Goal: Task Accomplishment & Management: Manage account settings

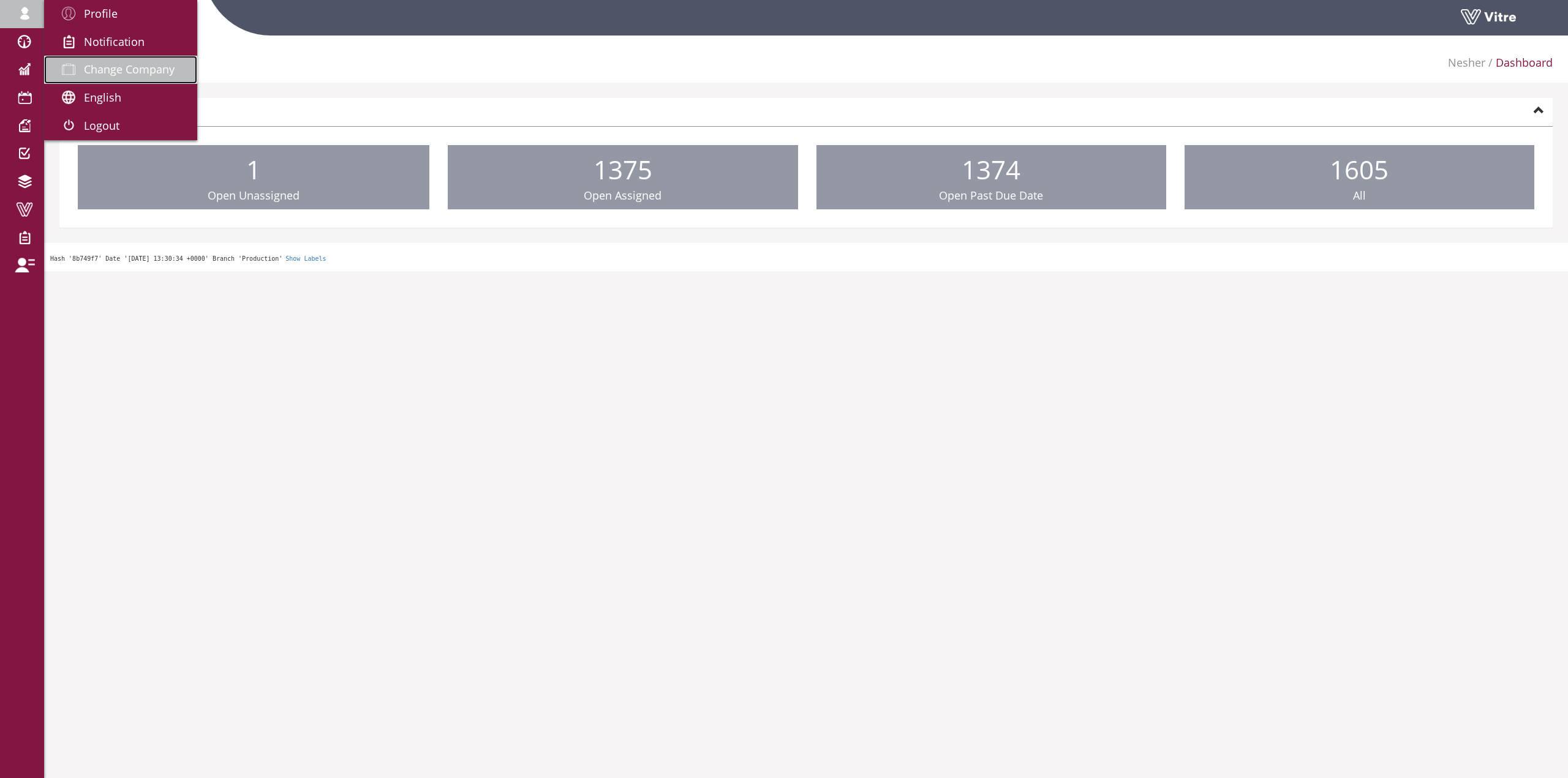
click at [122, 66] on span "Change Company" at bounding box center [129, 69] width 91 height 14
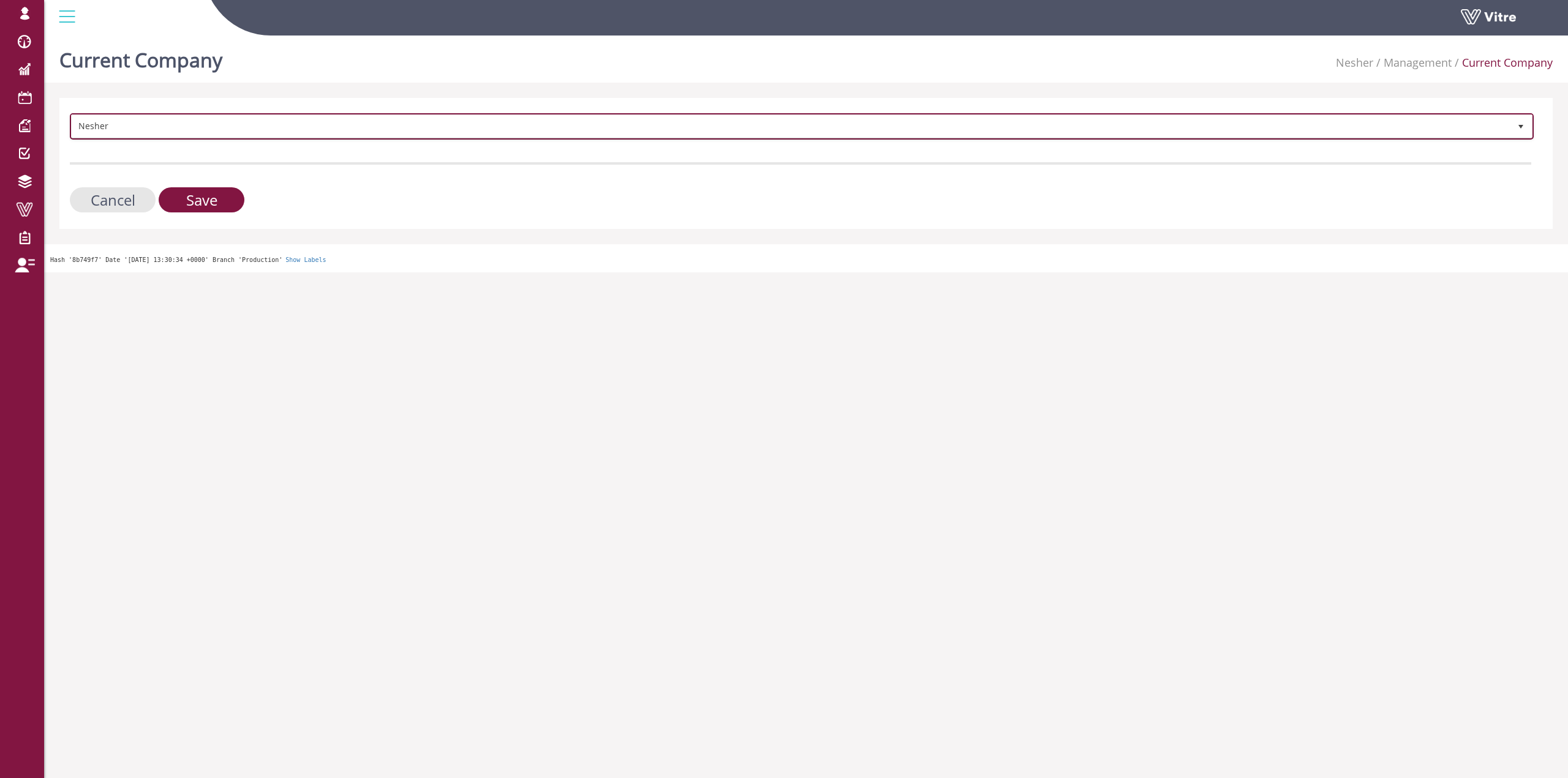
click at [146, 124] on span "Nesher" at bounding box center [791, 125] width 1438 height 22
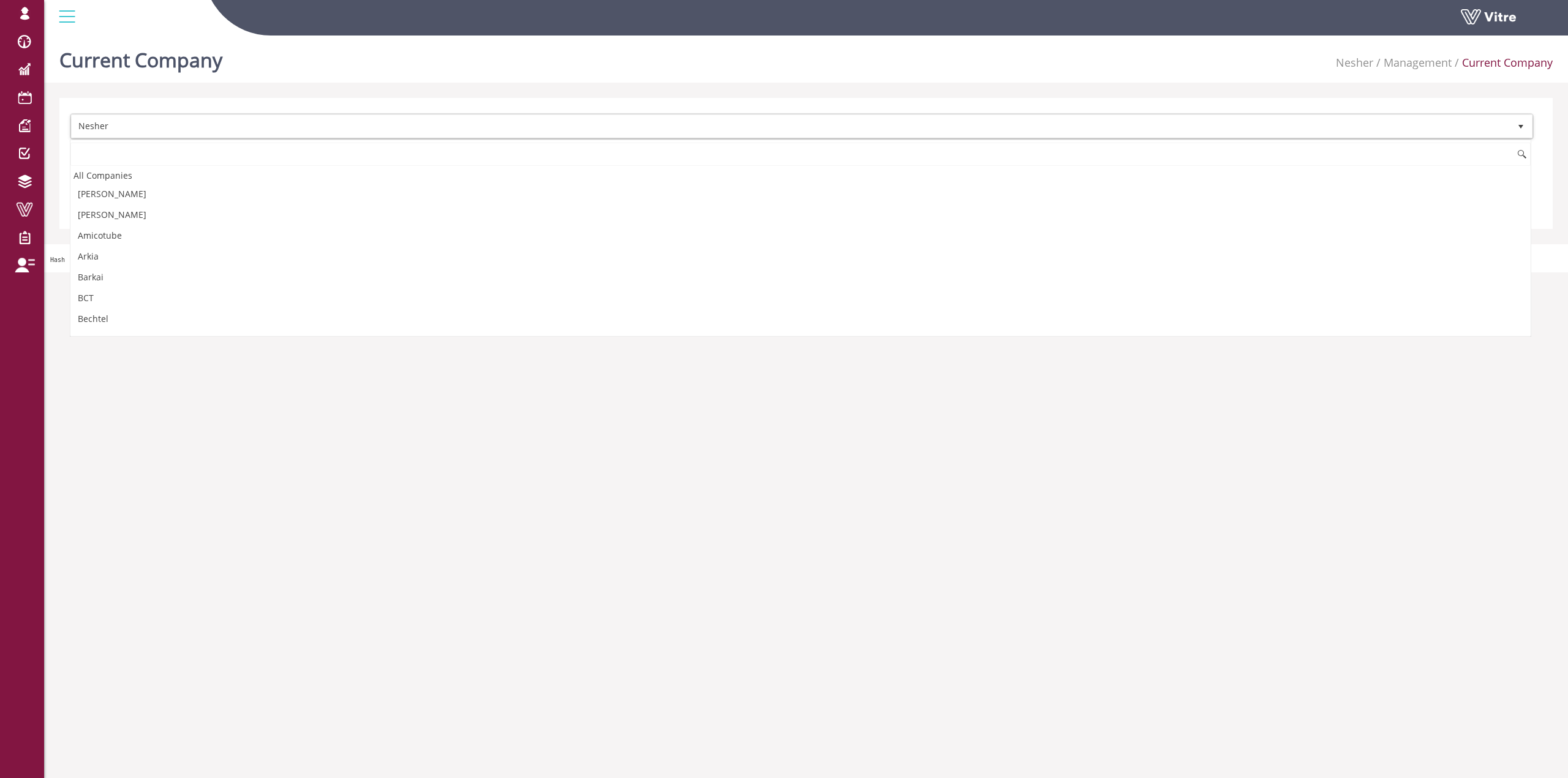
scroll to position [829, 0]
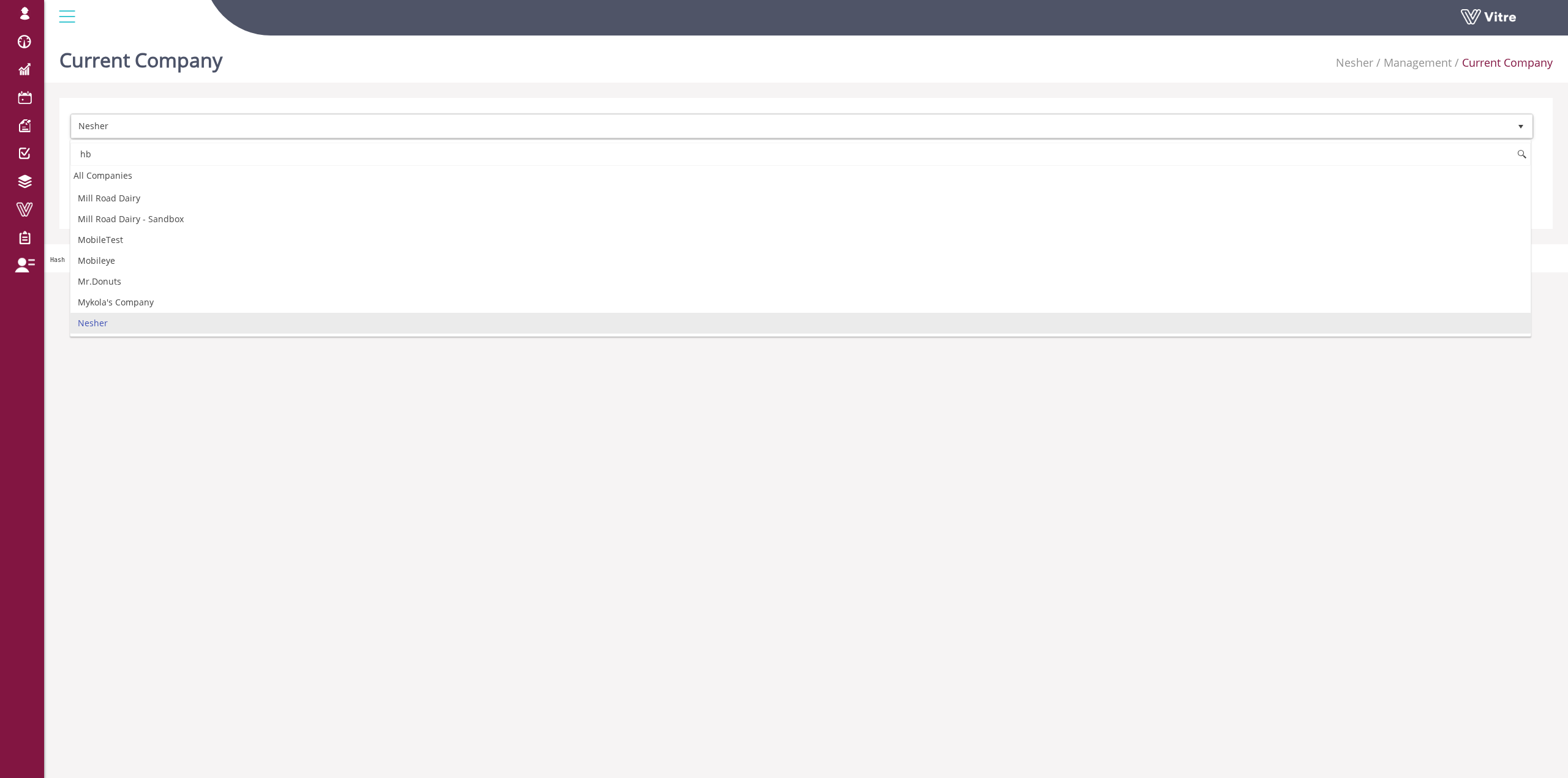
type input "h"
type input "ר"
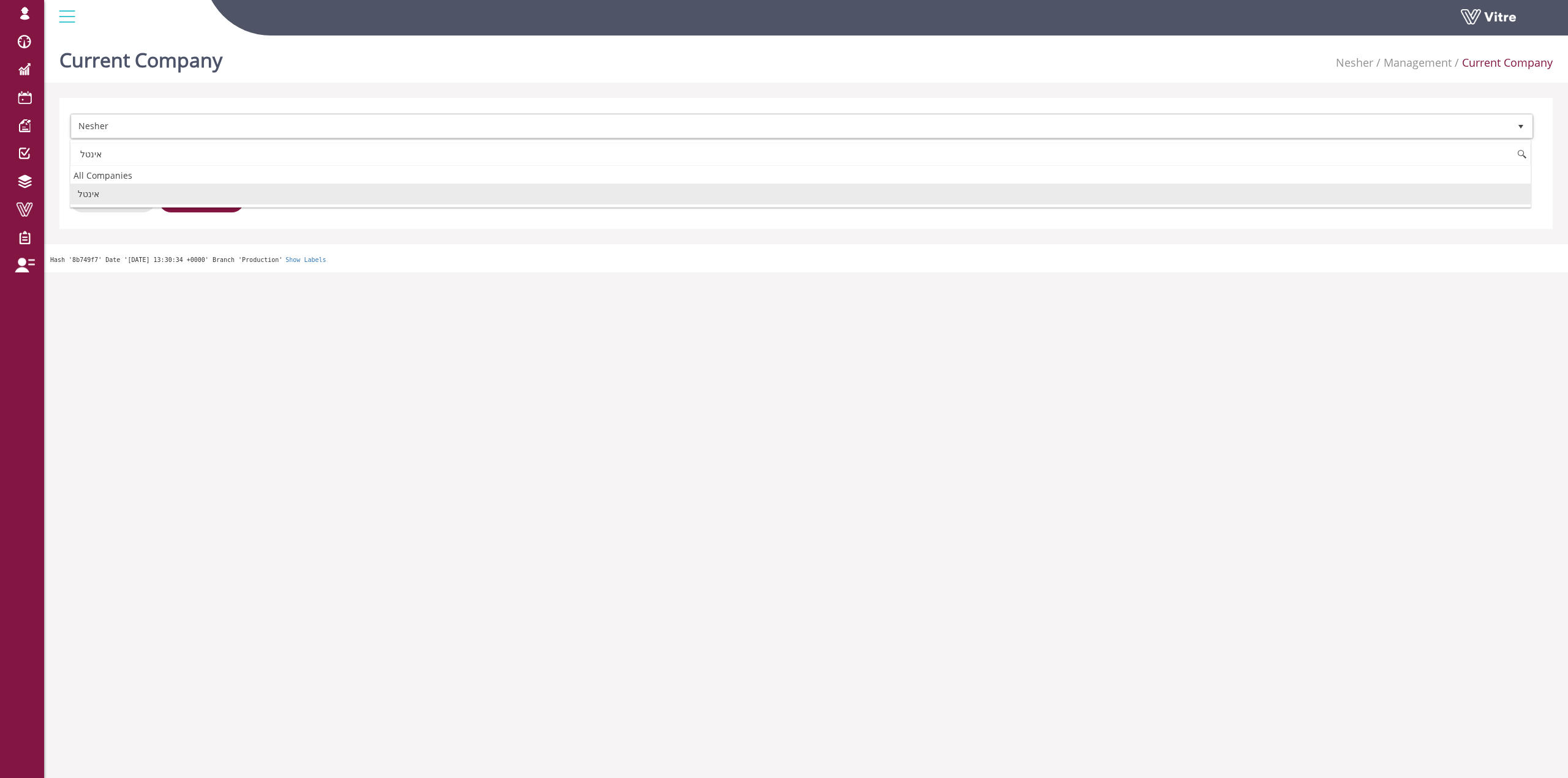
scroll to position [0, 0]
click at [197, 199] on li "אינטל" at bounding box center [800, 194] width 1460 height 21
type input "אינטל"
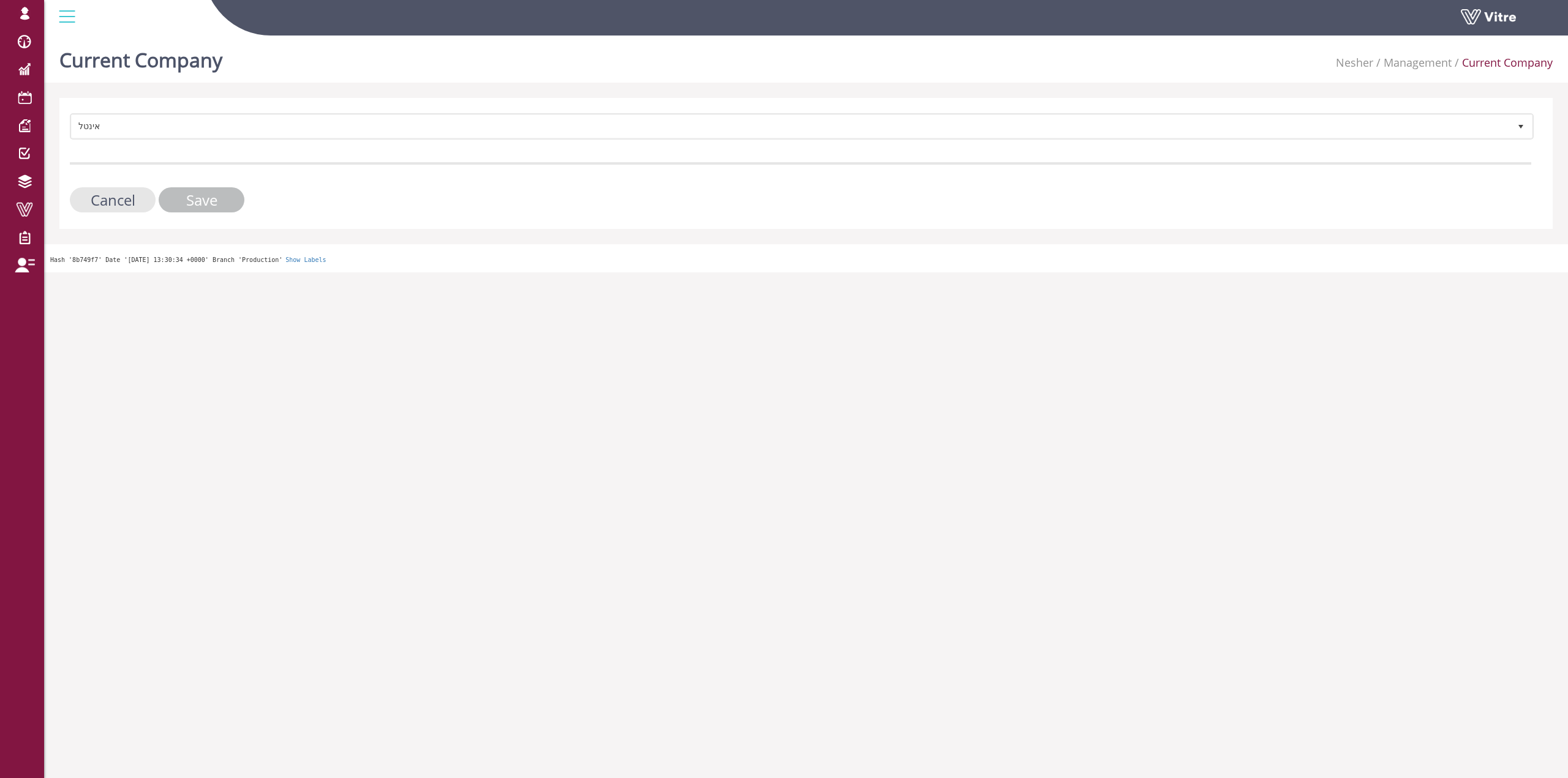
click at [197, 201] on input "Save" at bounding box center [202, 199] width 86 height 25
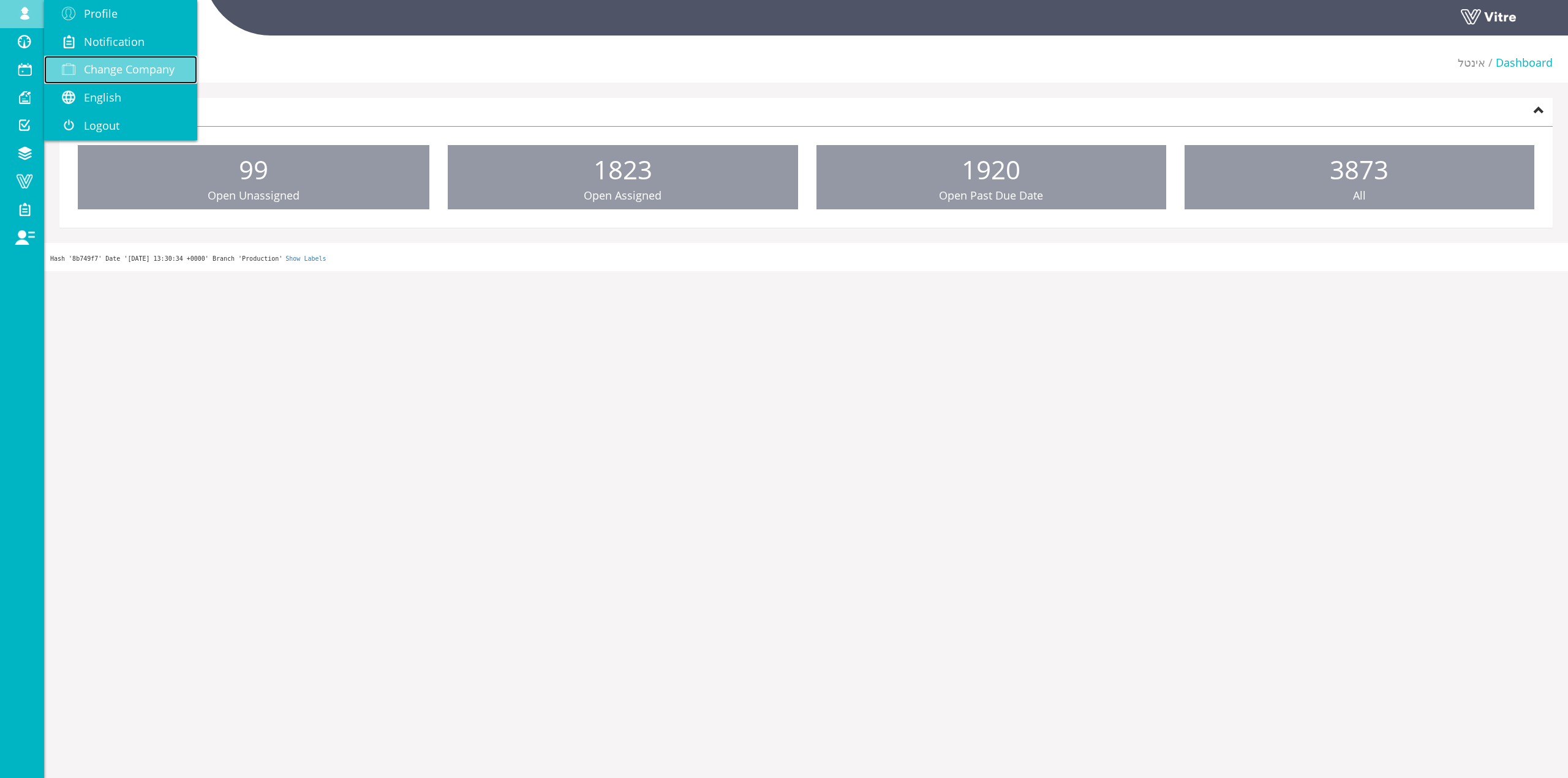
click at [94, 62] on span "Change Company" at bounding box center [129, 69] width 91 height 14
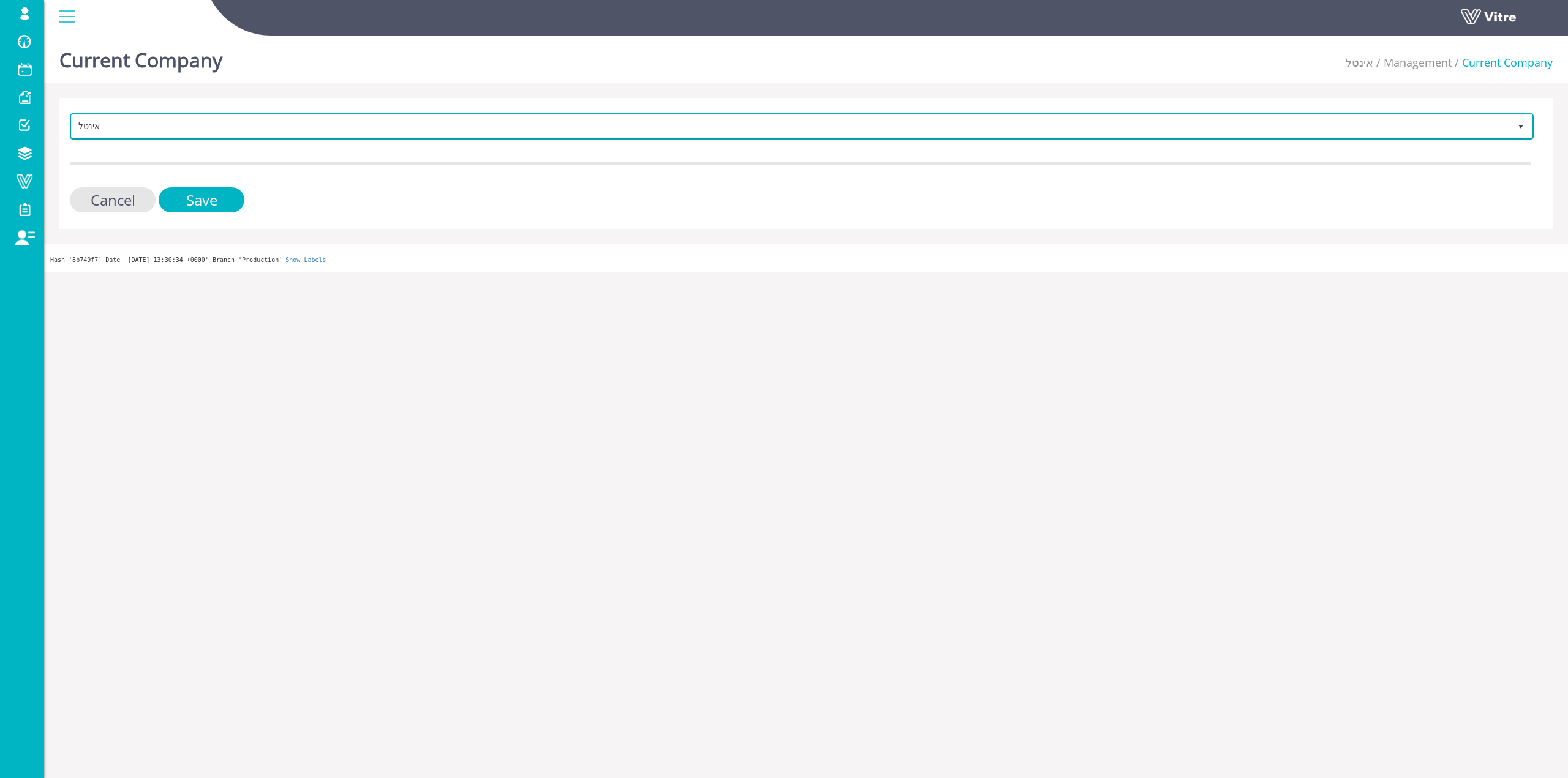
click at [287, 119] on span "אינטל" at bounding box center [791, 125] width 1438 height 22
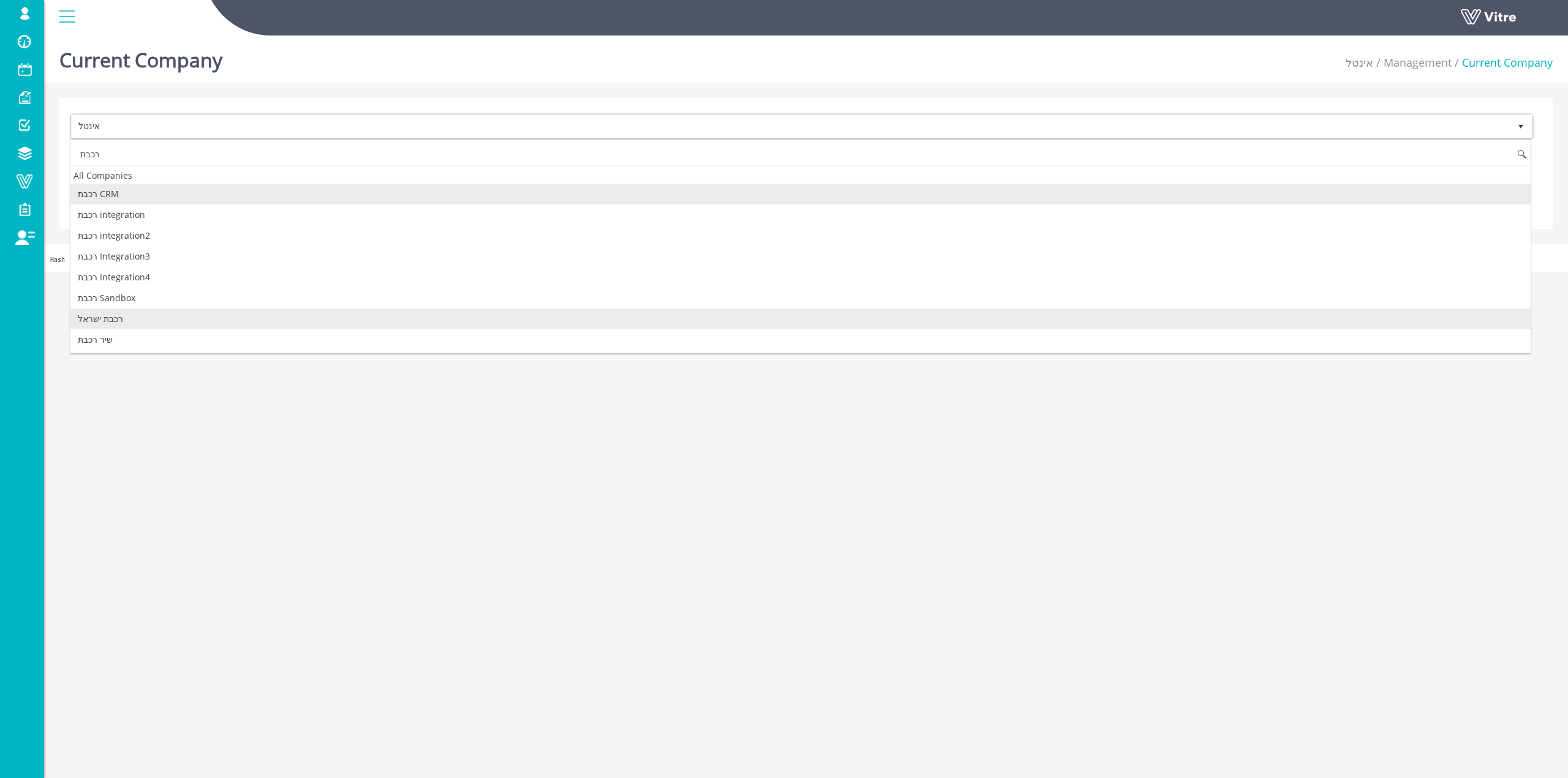
click at [164, 323] on li "רכבת ישראל" at bounding box center [800, 320] width 1460 height 21
type input "רכבת"
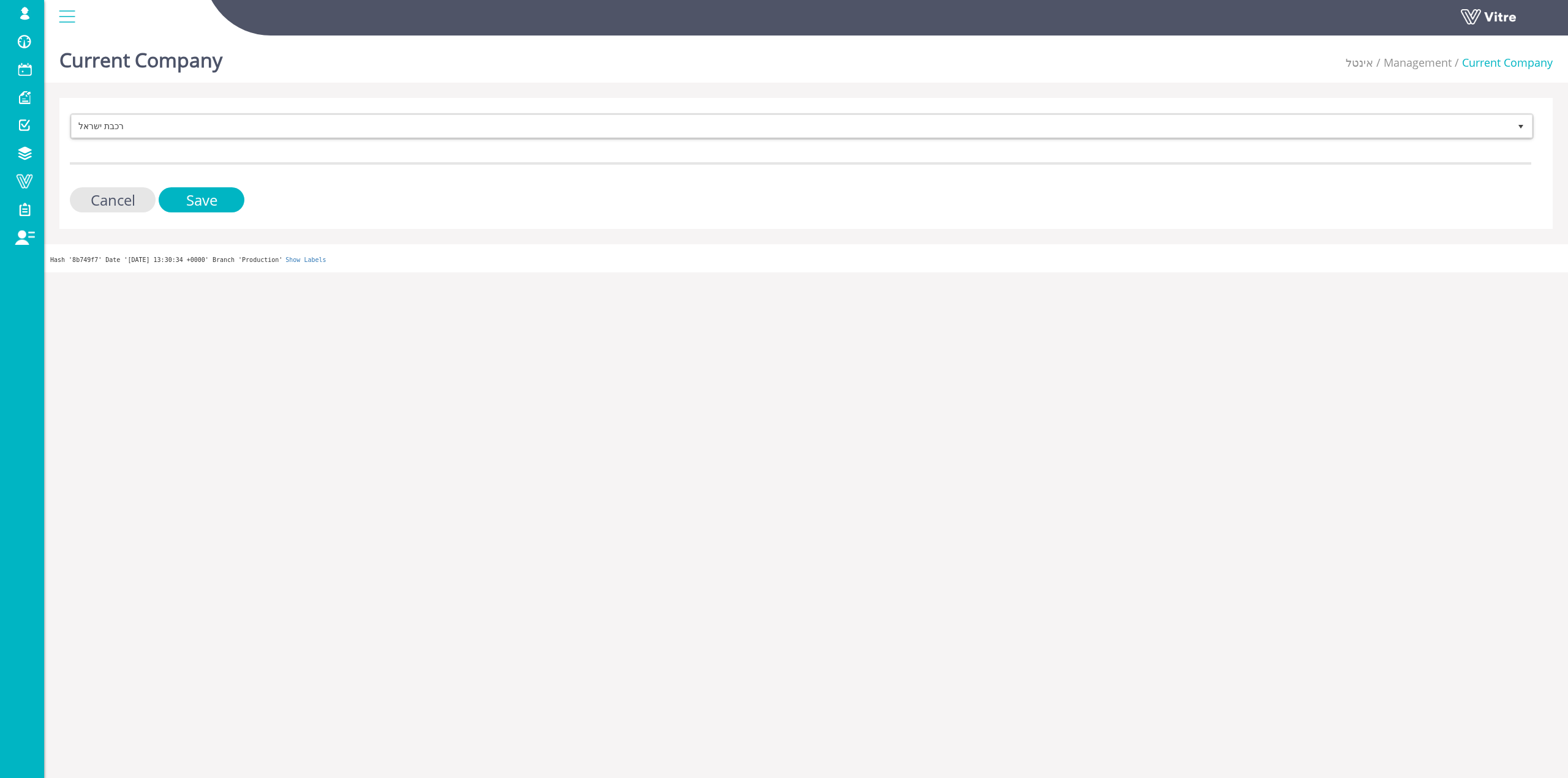
click at [217, 215] on div "רכבת ישראל 335 Cancel Save" at bounding box center [806, 164] width 1493 height 131
click at [218, 208] on input "Save" at bounding box center [202, 199] width 86 height 25
